Goal: Find specific page/section: Find specific page/section

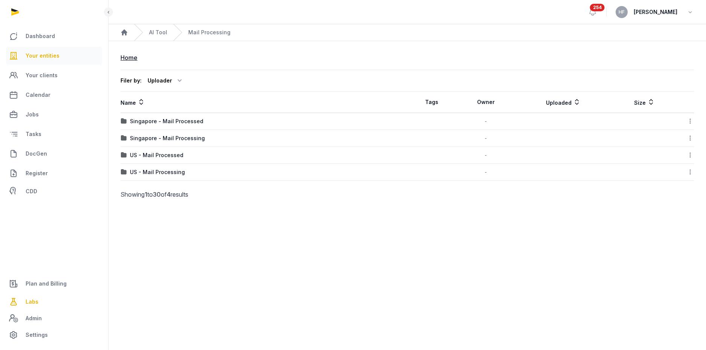
click at [65, 53] on link "Your entities" at bounding box center [54, 56] width 96 height 18
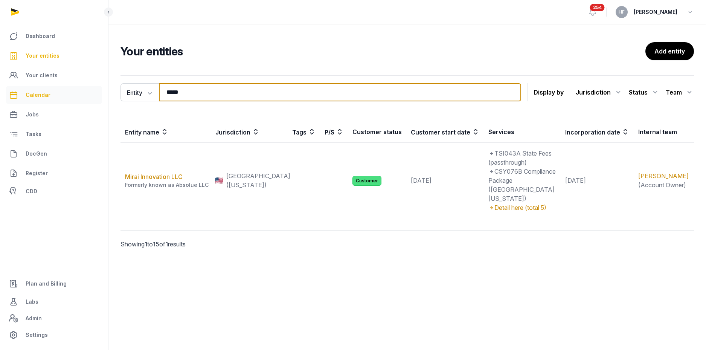
drag, startPoint x: 196, startPoint y: 91, endPoint x: 22, endPoint y: 88, distance: 173.5
click at [53, 88] on div "Dashboard Your entities Your clients Calendar Jobs Tasks DocGen Register CDD Pl…" at bounding box center [353, 175] width 706 height 350
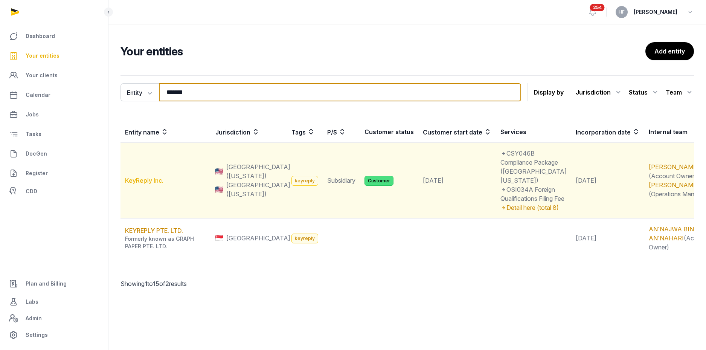
type input "*******"
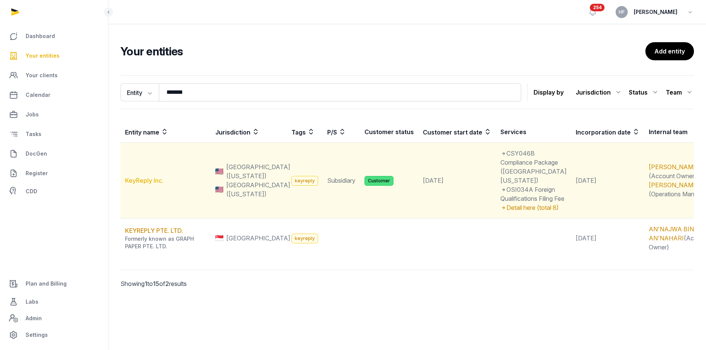
click at [140, 179] on link "KeyReply Inc." at bounding box center [144, 180] width 38 height 8
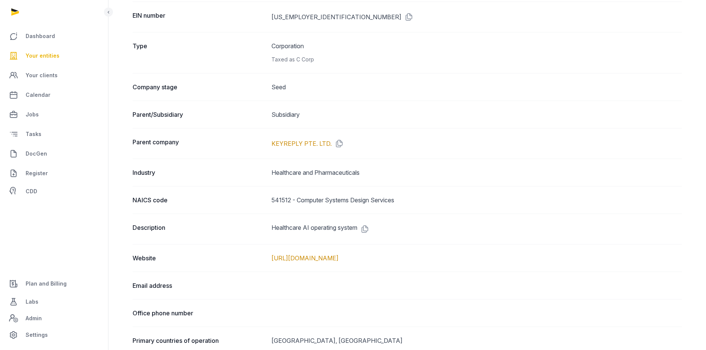
scroll to position [227, 0]
click at [316, 145] on link "KEYREPLY PTE. LTD." at bounding box center [301, 144] width 60 height 9
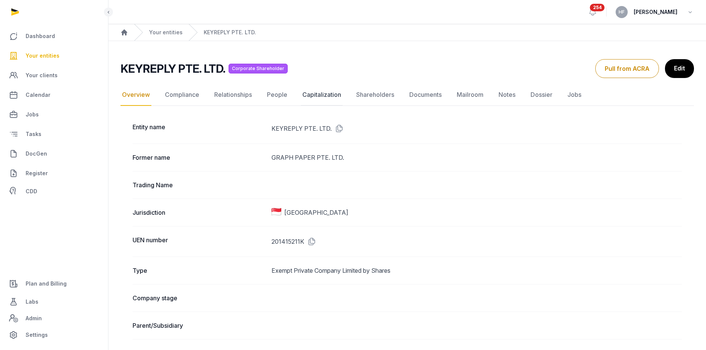
click at [319, 94] on link "Capitalization" at bounding box center [322, 95] width 42 height 22
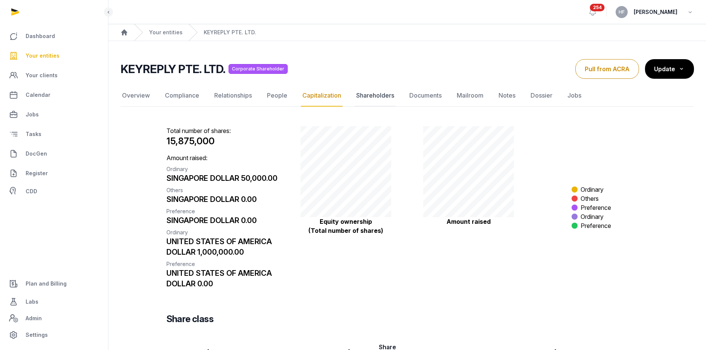
click at [362, 94] on link "Shareholders" at bounding box center [374, 96] width 41 height 22
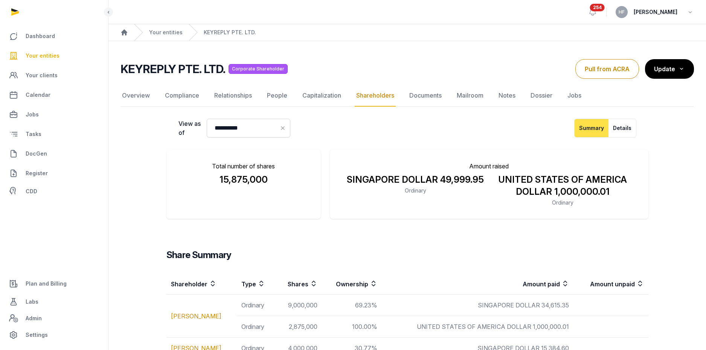
scroll to position [47, 0]
